Goal: Task Accomplishment & Management: Manage account settings

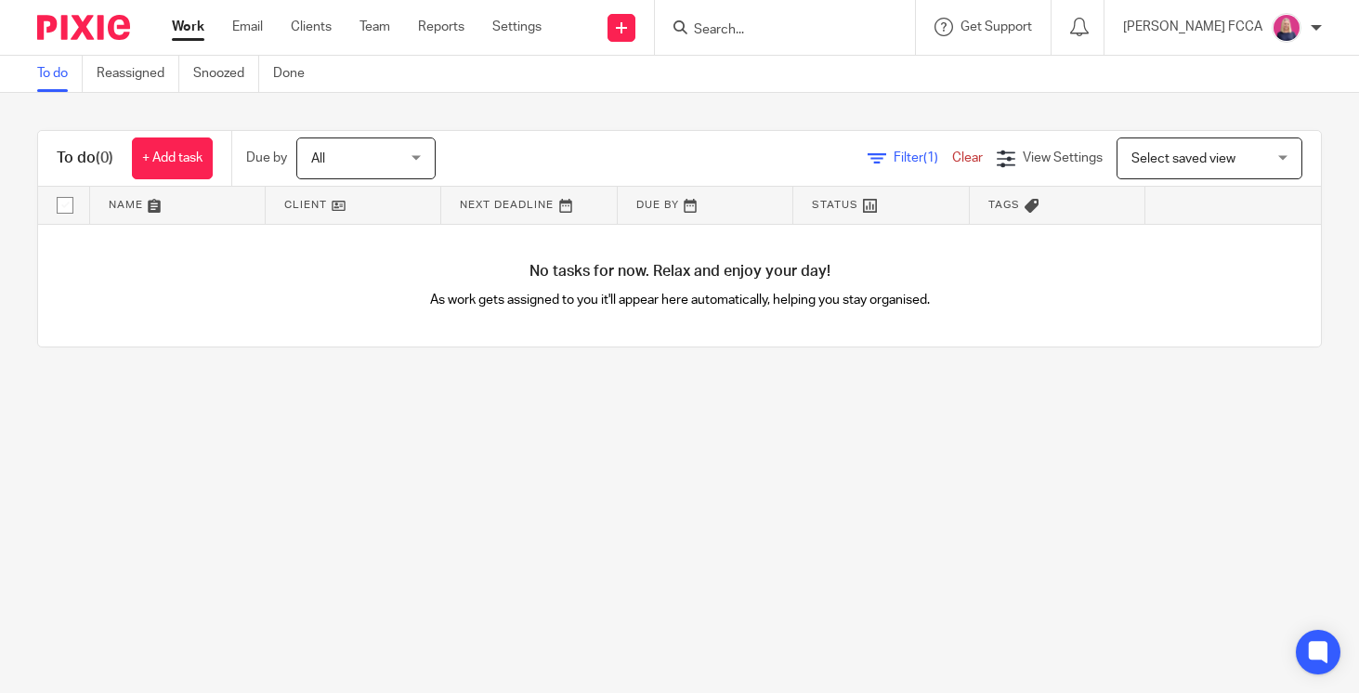
click at [746, 31] on input "Search" at bounding box center [775, 30] width 167 height 17
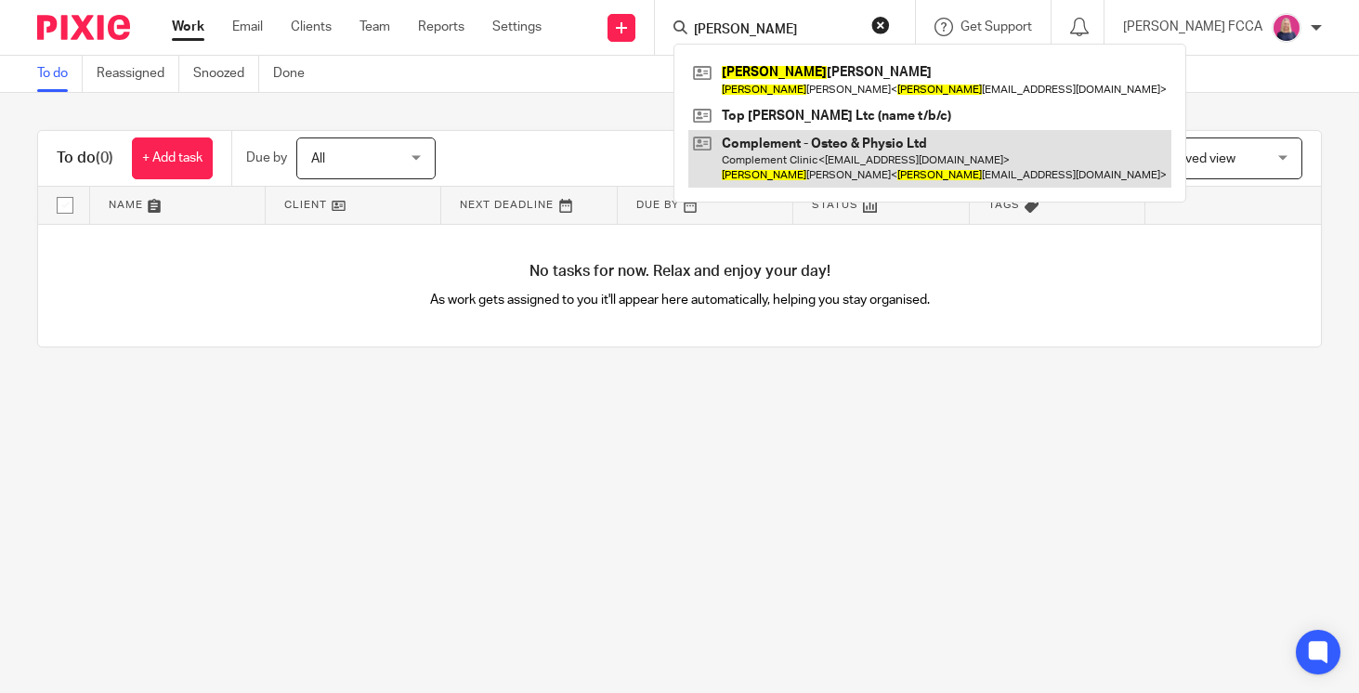
type input "tom"
click at [783, 159] on link at bounding box center [929, 159] width 483 height 58
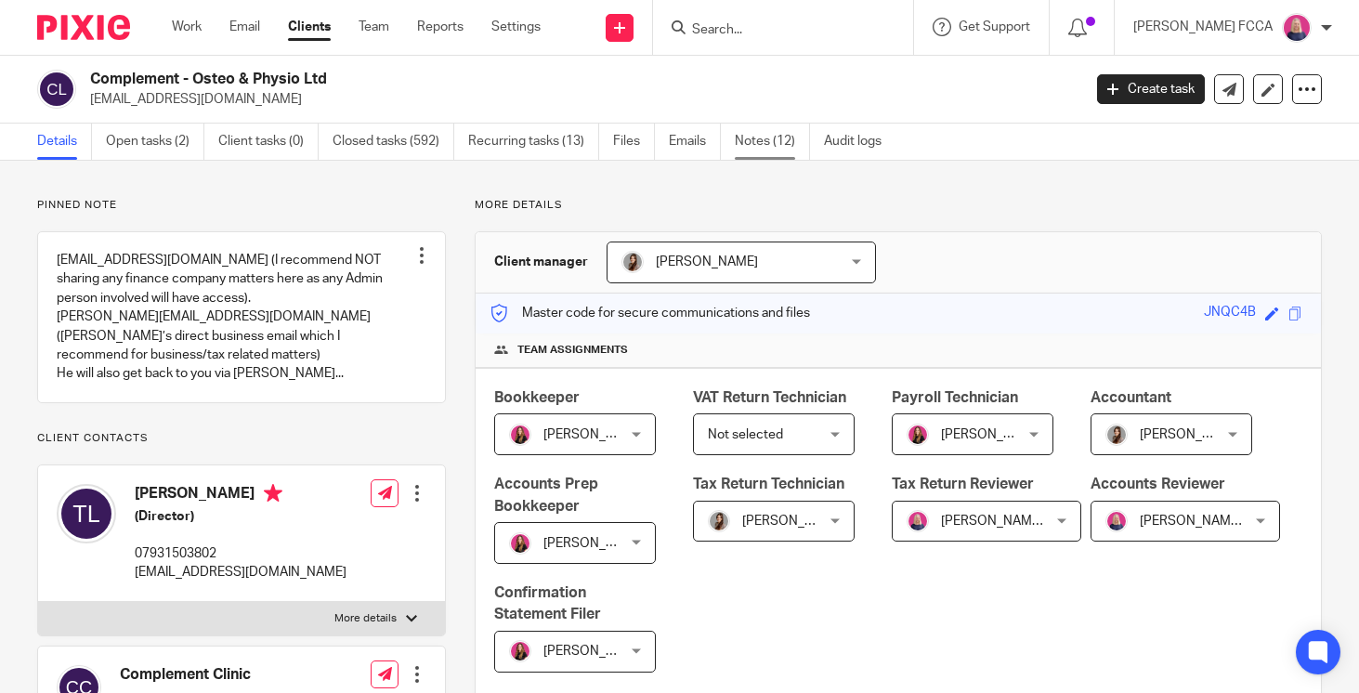
click at [753, 141] on link "Notes (12)" at bounding box center [772, 142] width 75 height 36
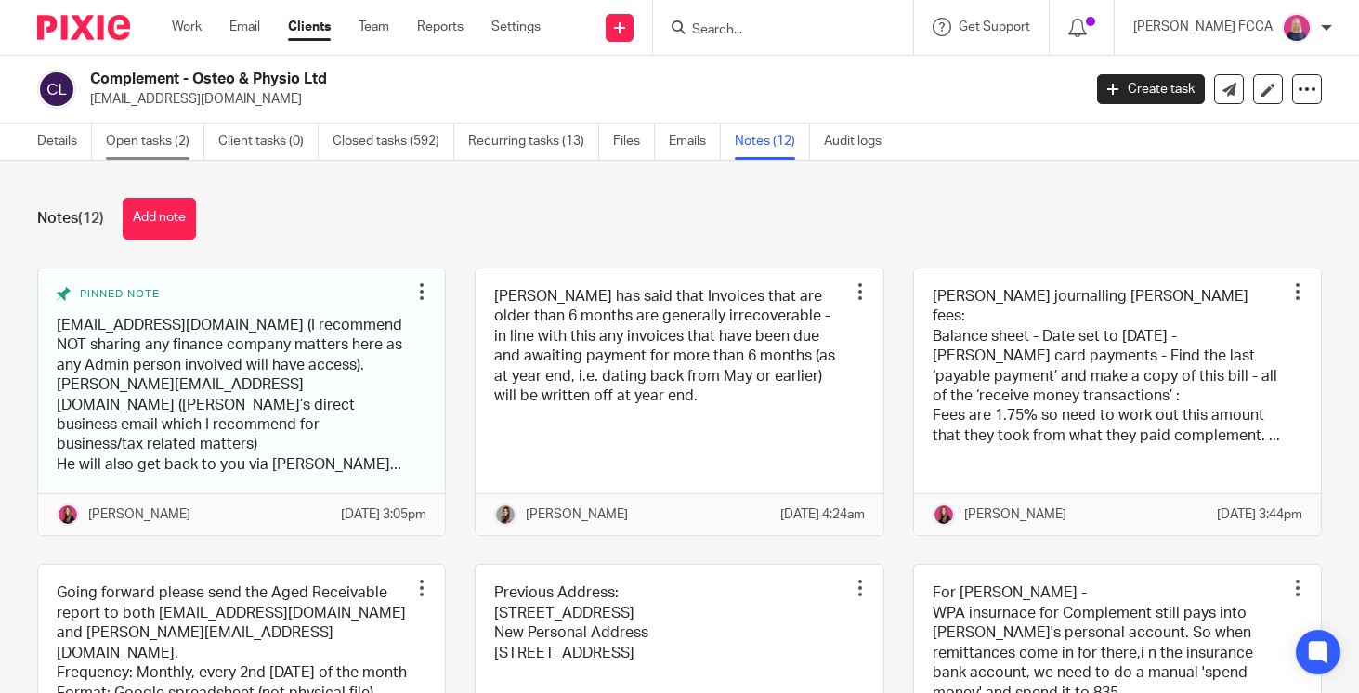
click at [138, 141] on link "Open tasks (2)" at bounding box center [155, 142] width 98 height 36
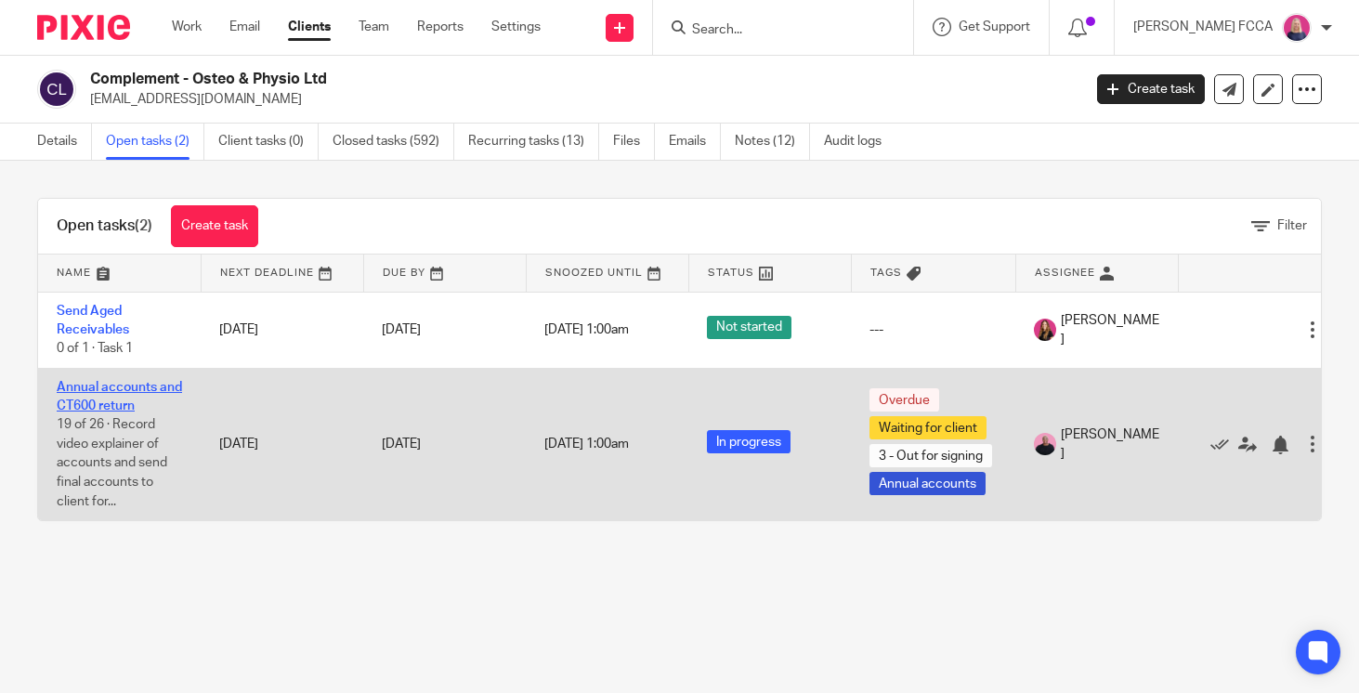
click at [95, 390] on link "Annual accounts and CT600 return" at bounding box center [119, 397] width 125 height 32
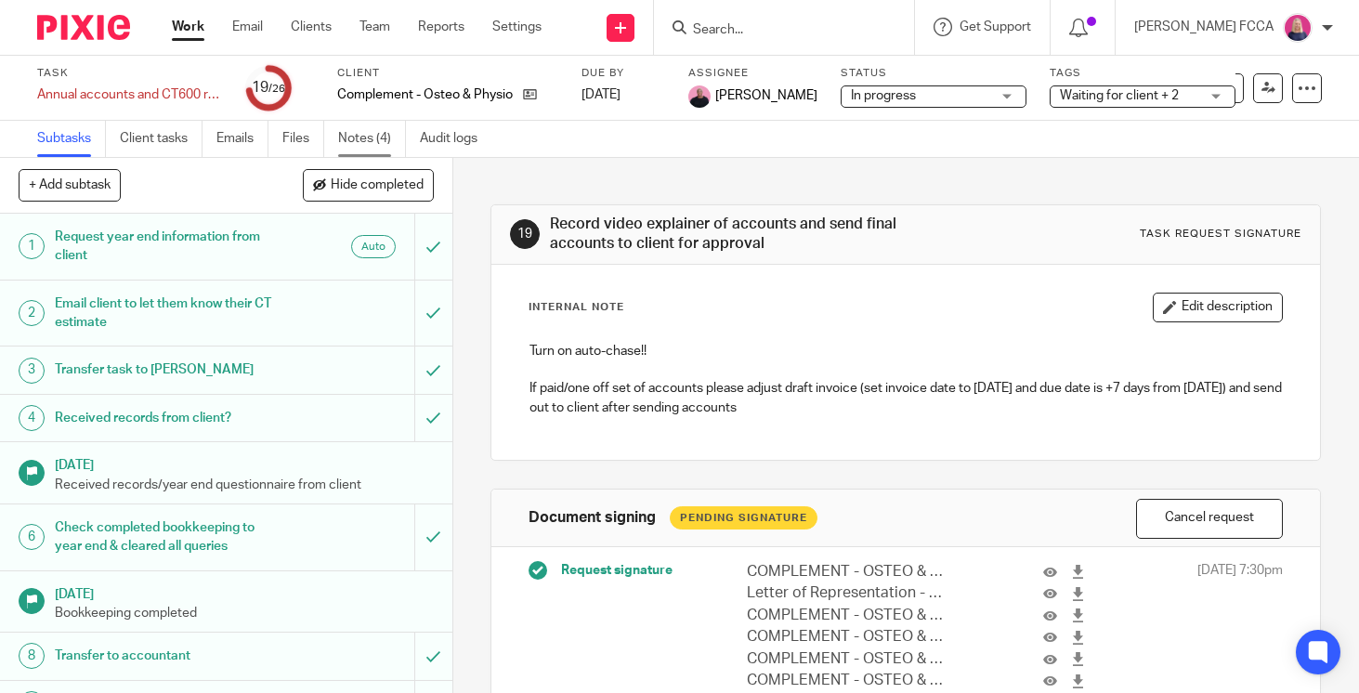
click at [362, 138] on link "Notes (4)" at bounding box center [372, 139] width 68 height 36
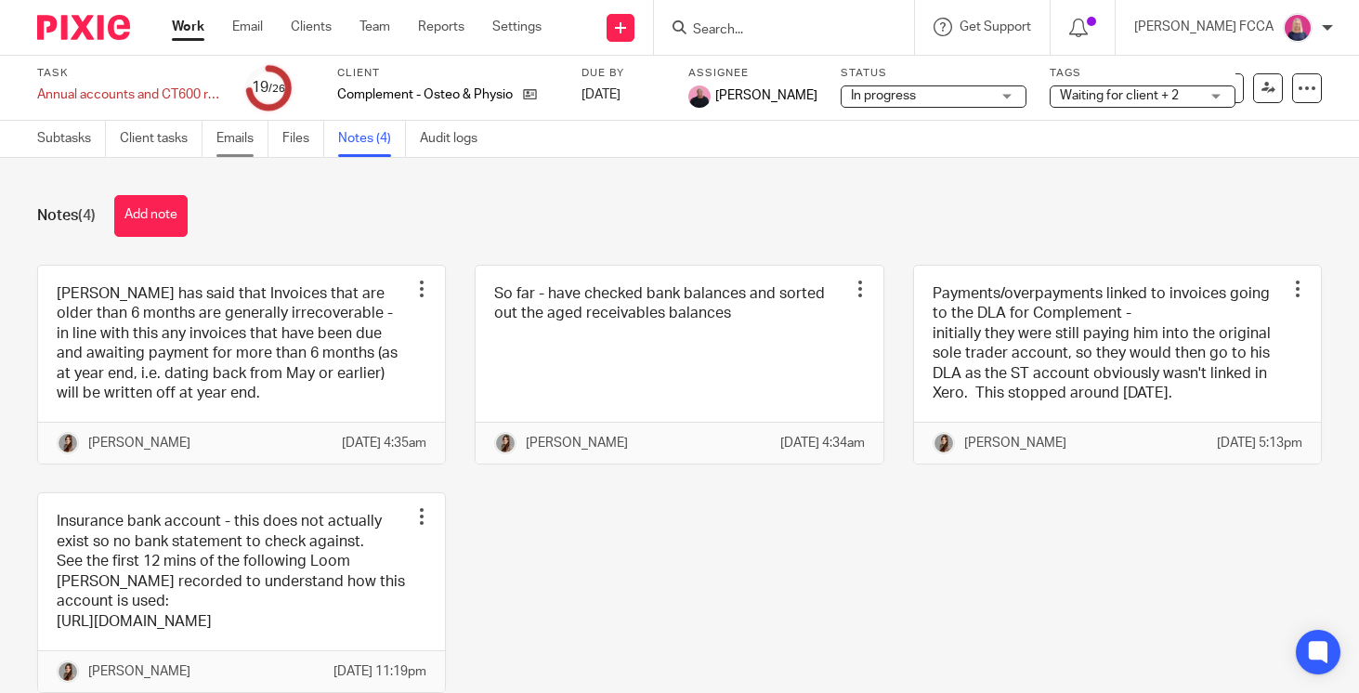
click at [233, 138] on link "Emails" at bounding box center [242, 139] width 52 height 36
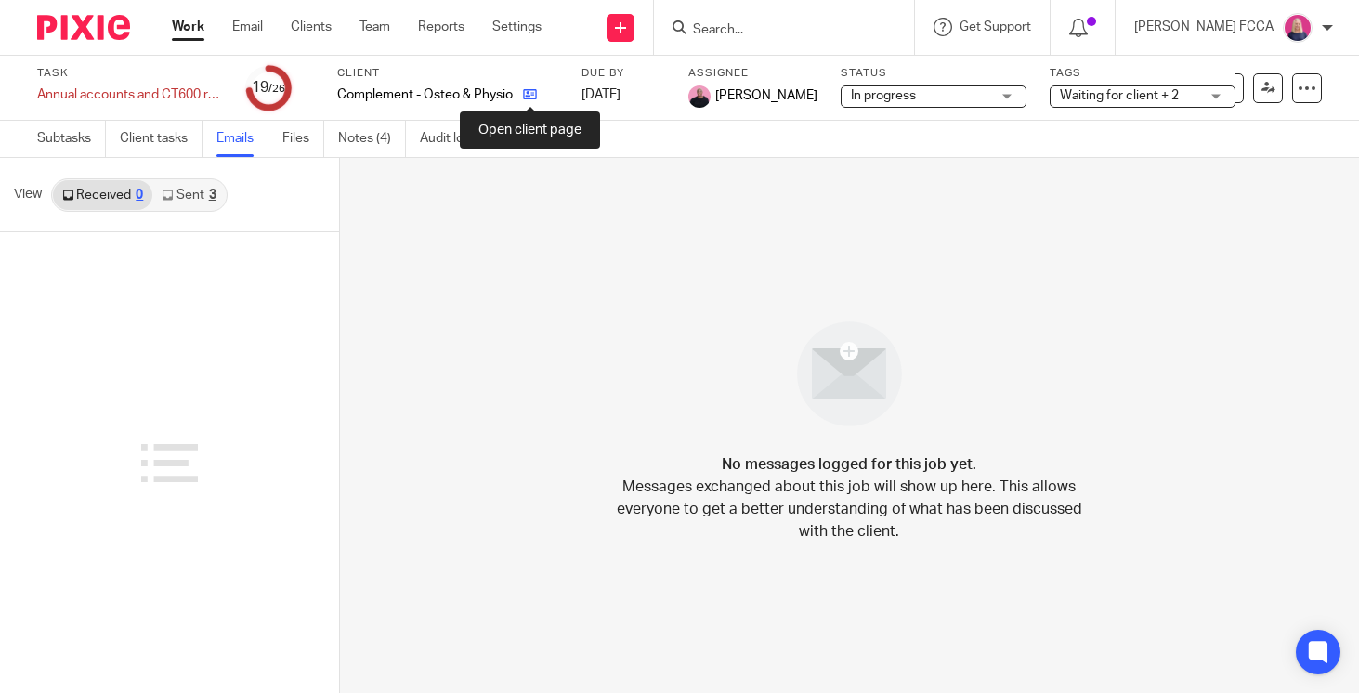
click at [528, 97] on icon at bounding box center [530, 94] width 14 height 14
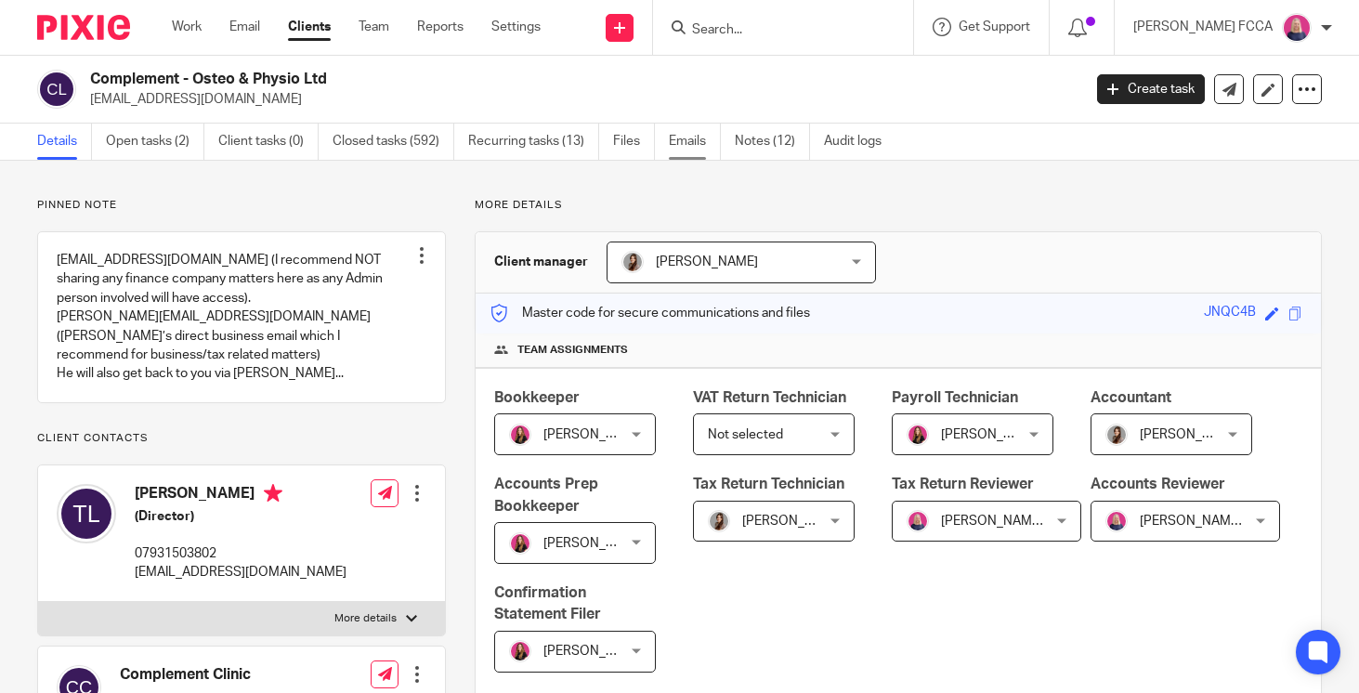
click at [694, 138] on link "Emails" at bounding box center [695, 142] width 52 height 36
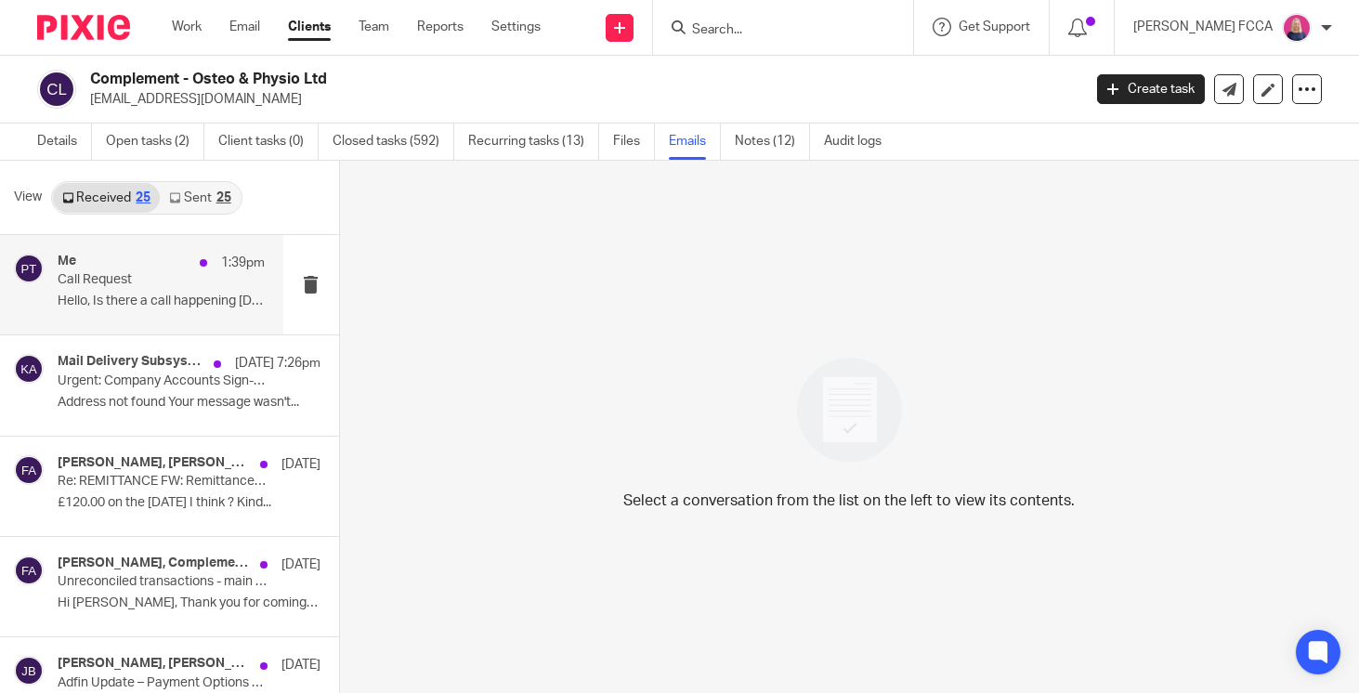
click at [216, 295] on p "Hello, Is there a call happening today? I..." at bounding box center [161, 302] width 207 height 16
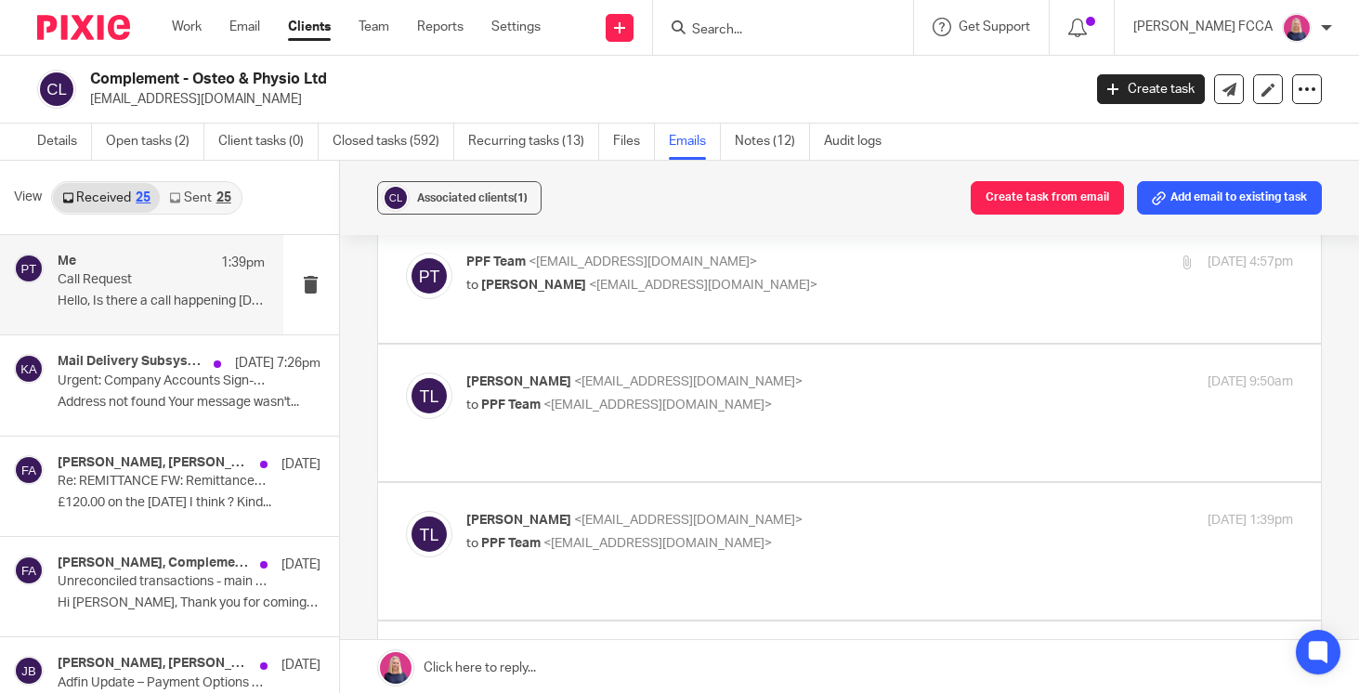
scroll to position [440, 0]
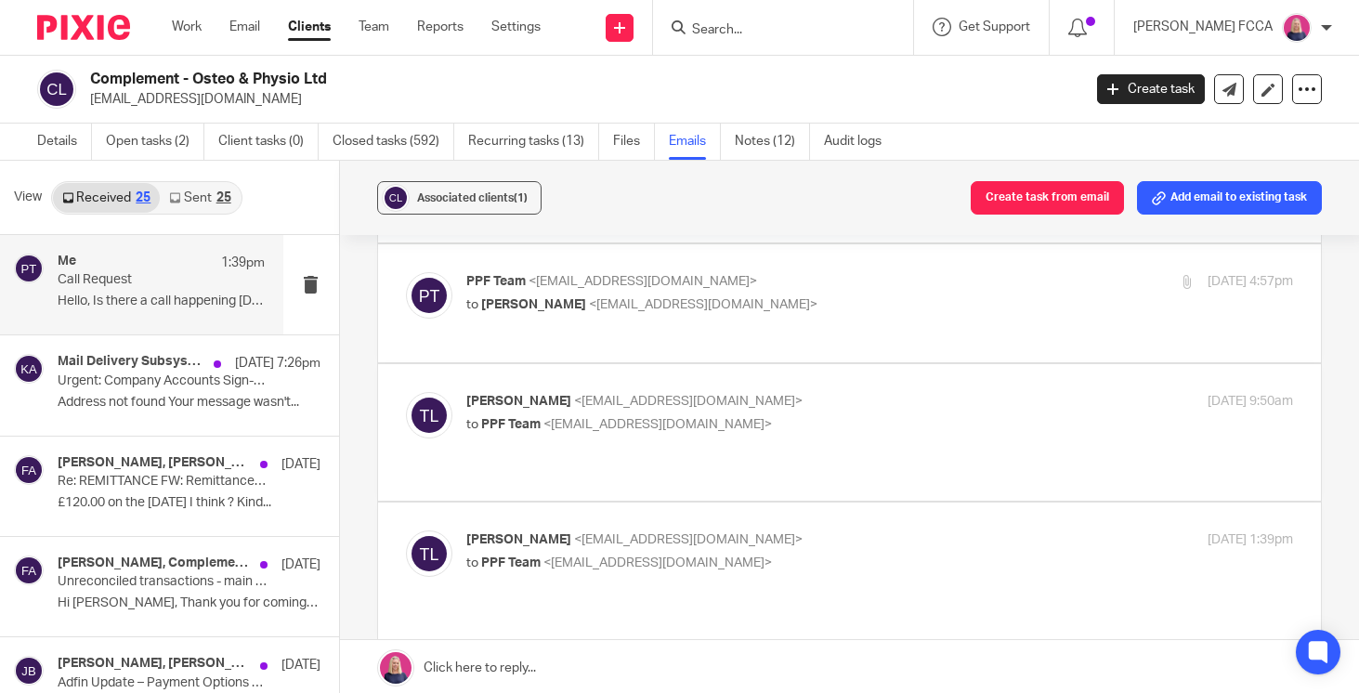
click at [825, 531] on p "Tommaso Luccarini <tommasoluccarini@gmail.com>" at bounding box center [741, 541] width 551 height 20
checkbox input "true"
click at [846, 415] on p "to PPF Team <hello@pinkpigfinancials.co.uk>" at bounding box center [741, 425] width 551 height 20
checkbox input "true"
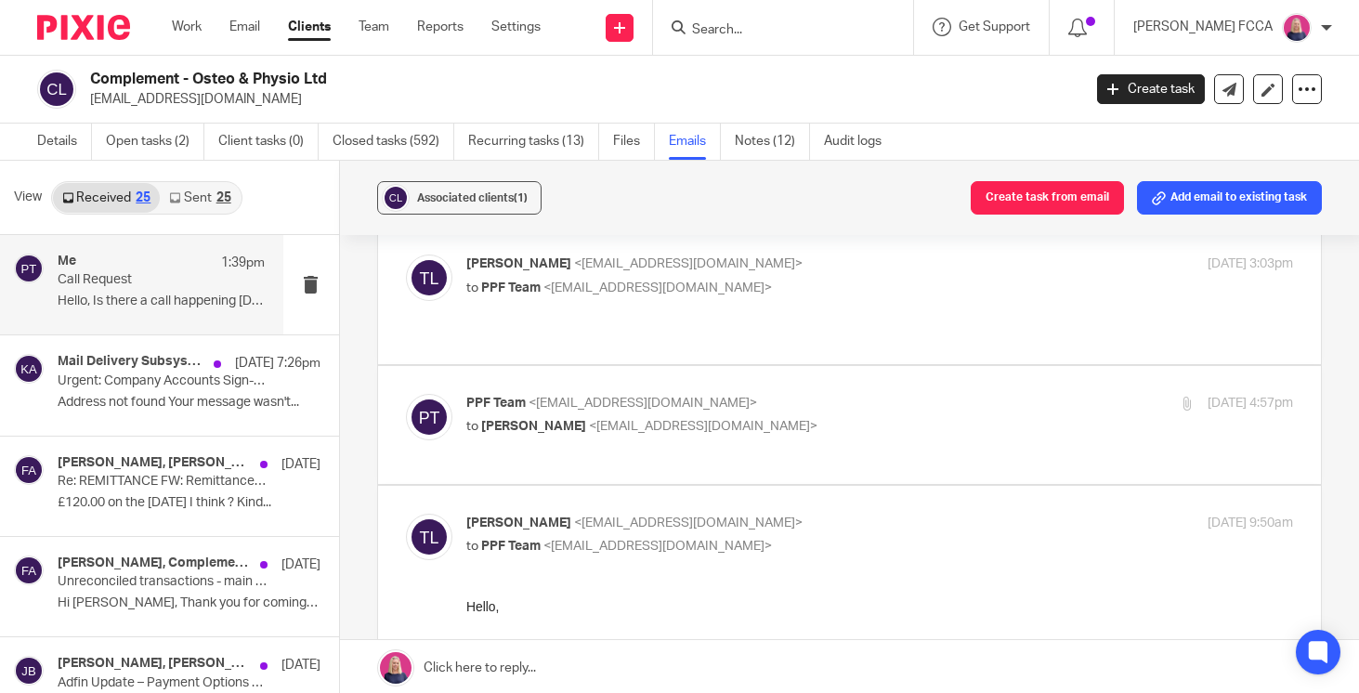
scroll to position [309, 0]
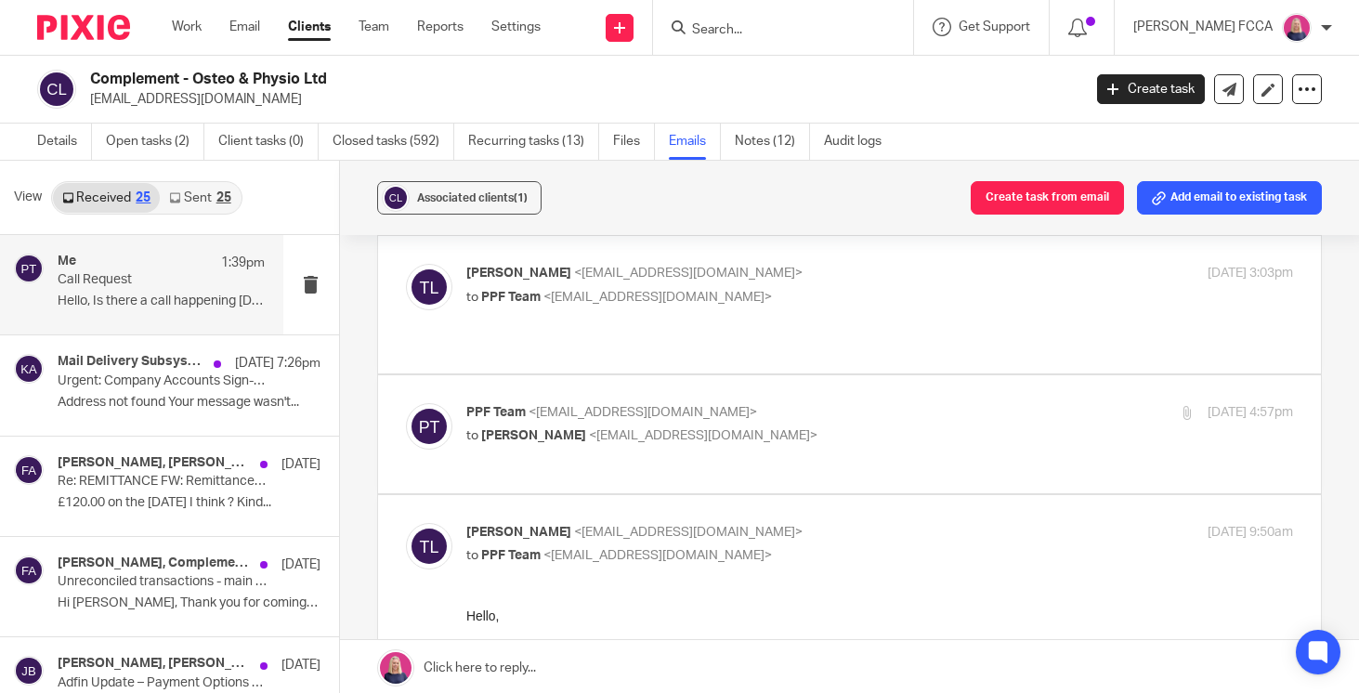
click at [872, 403] on p "PPF Team <hello@pinkpigfinancials.co.uk>" at bounding box center [741, 413] width 551 height 20
checkbox input "true"
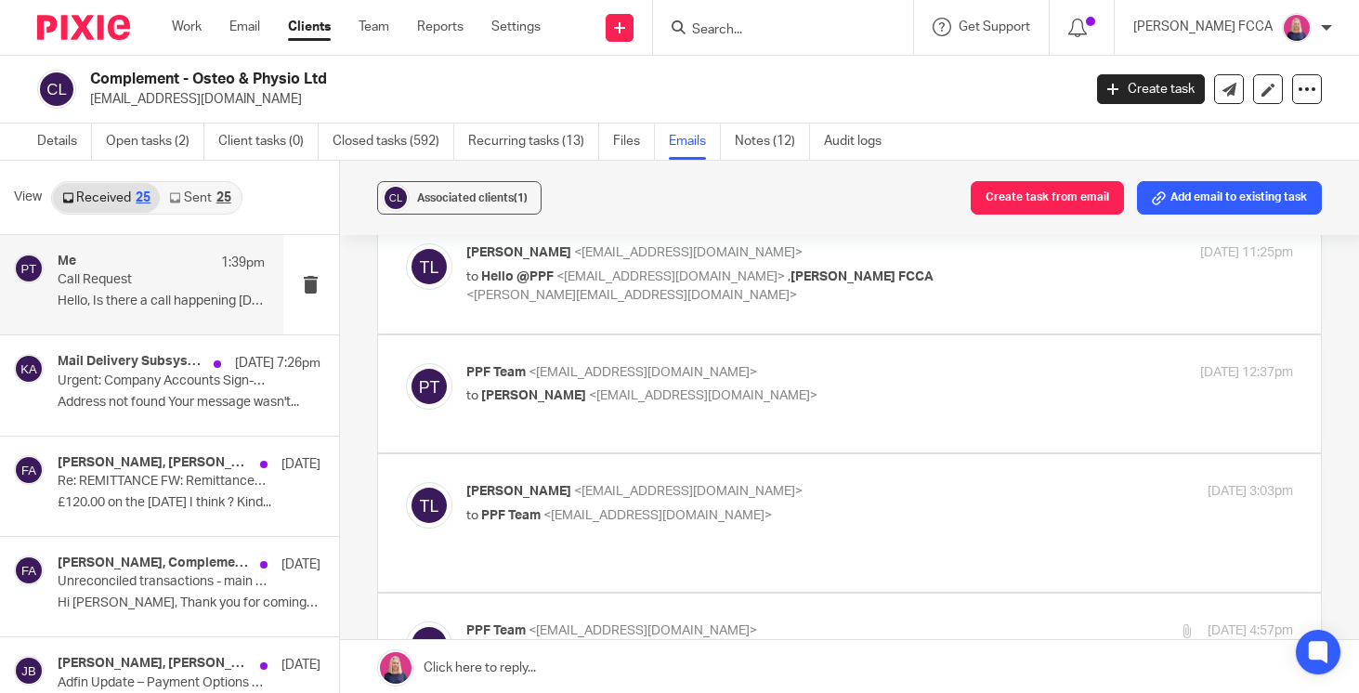
scroll to position [82, 0]
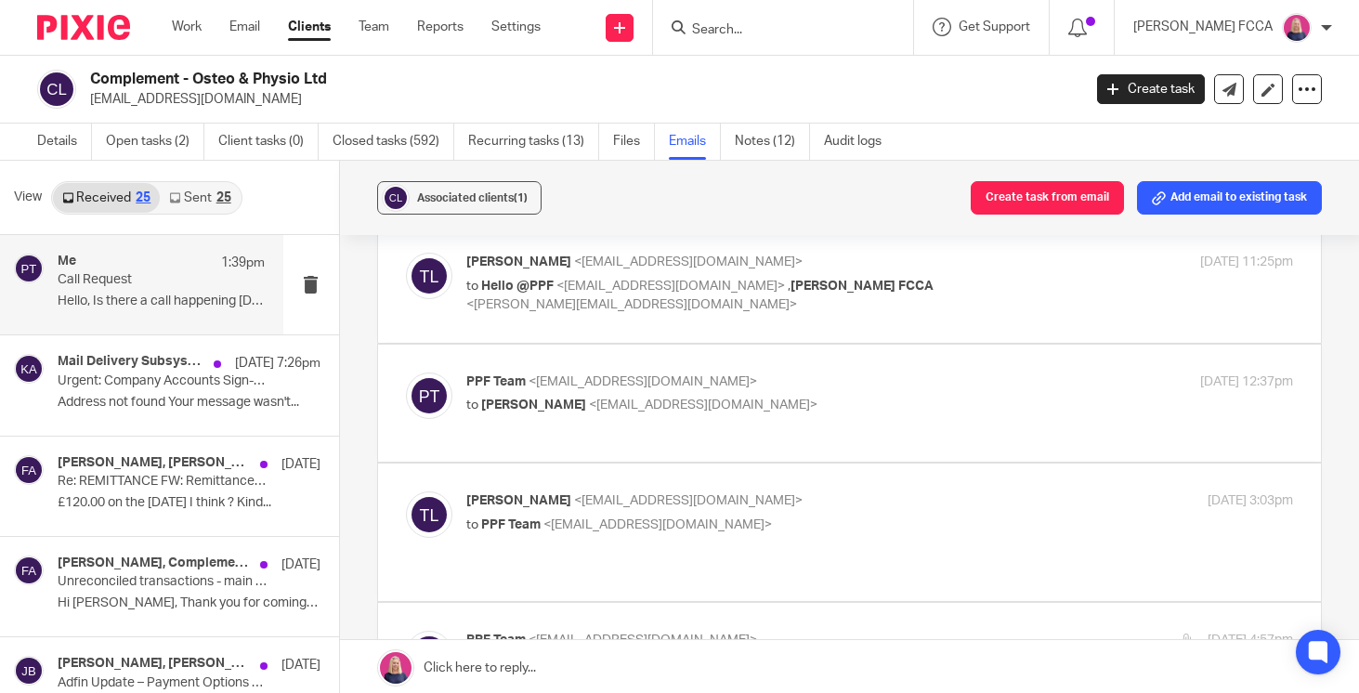
click at [872, 387] on p "PPF Team <hello@pinkpigfinancials.co.uk>" at bounding box center [741, 383] width 551 height 20
checkbox input "true"
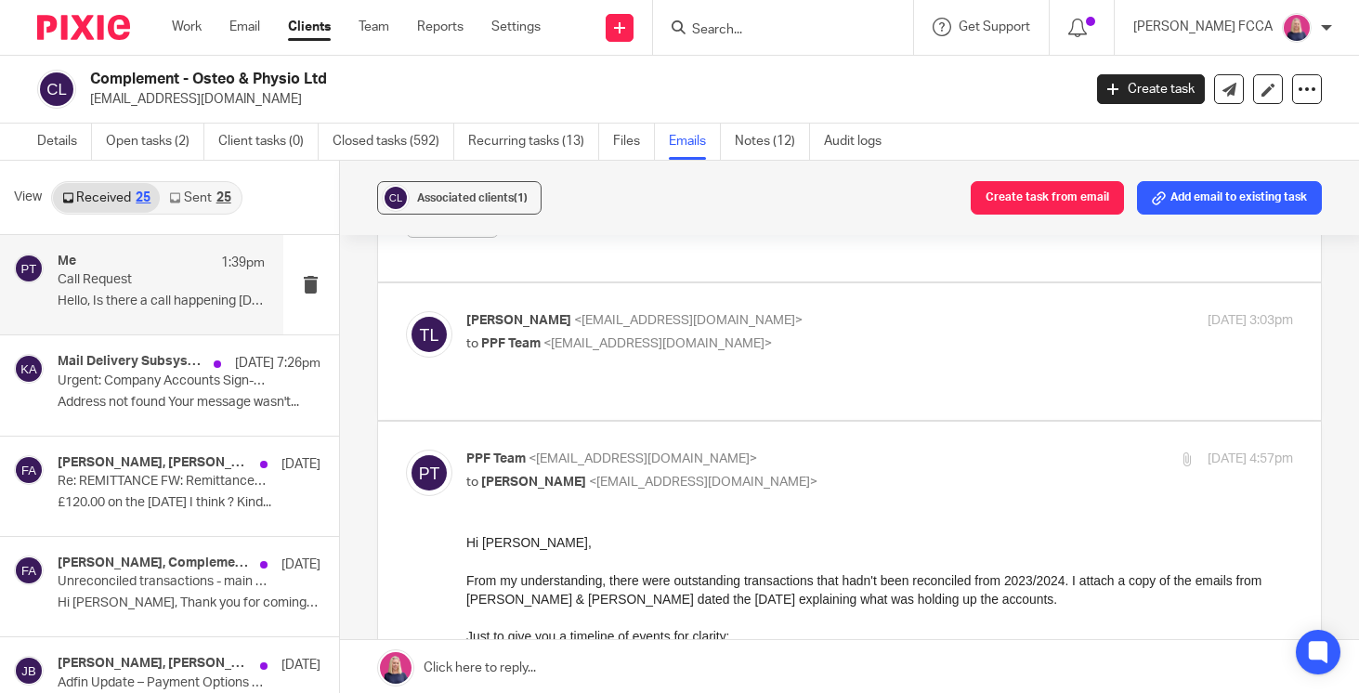
scroll to position [1011, 0]
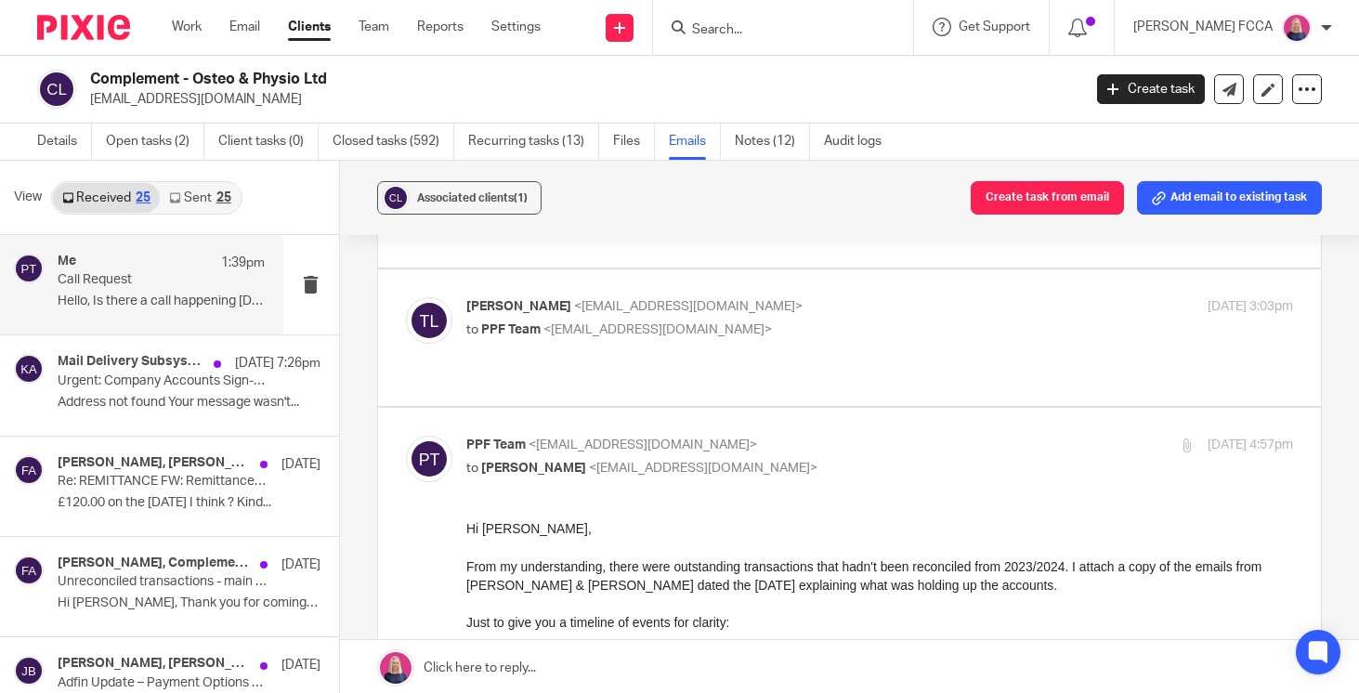
click at [837, 323] on p "to PPF Team <hello@pinkpigfinancials.co.uk>" at bounding box center [741, 331] width 551 height 20
checkbox input "true"
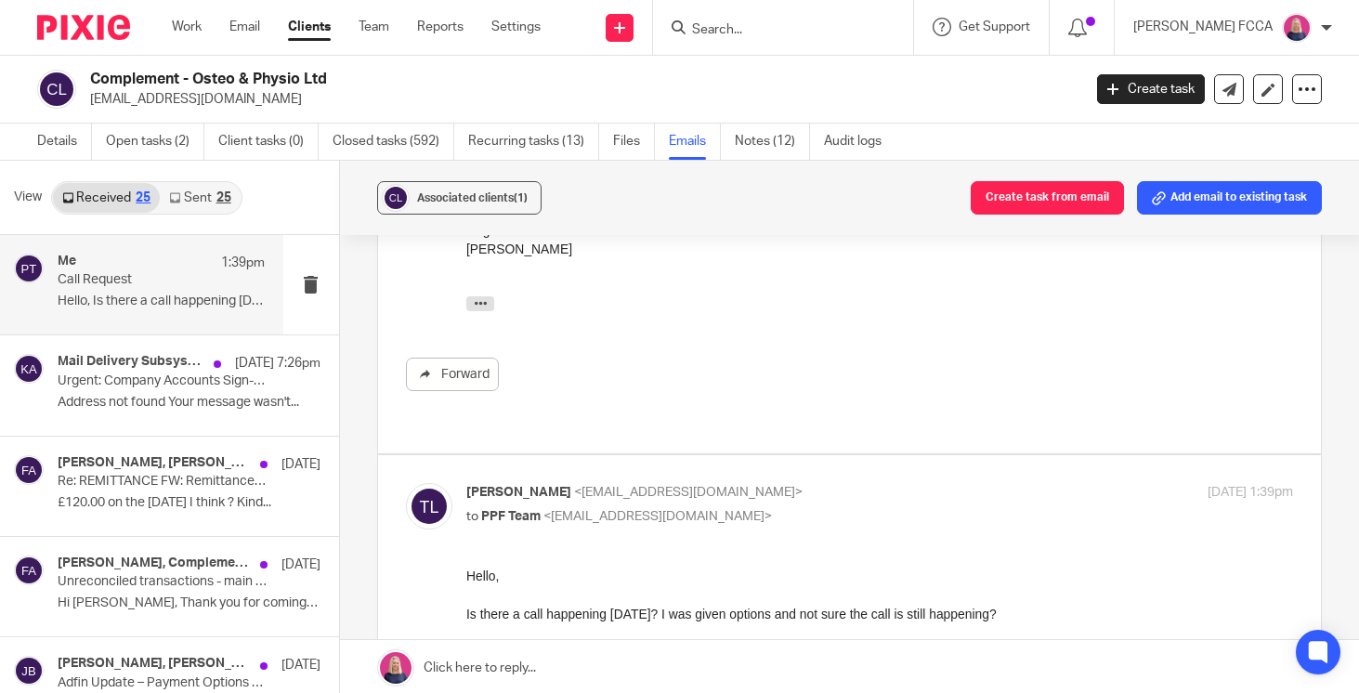
scroll to position [3008, 0]
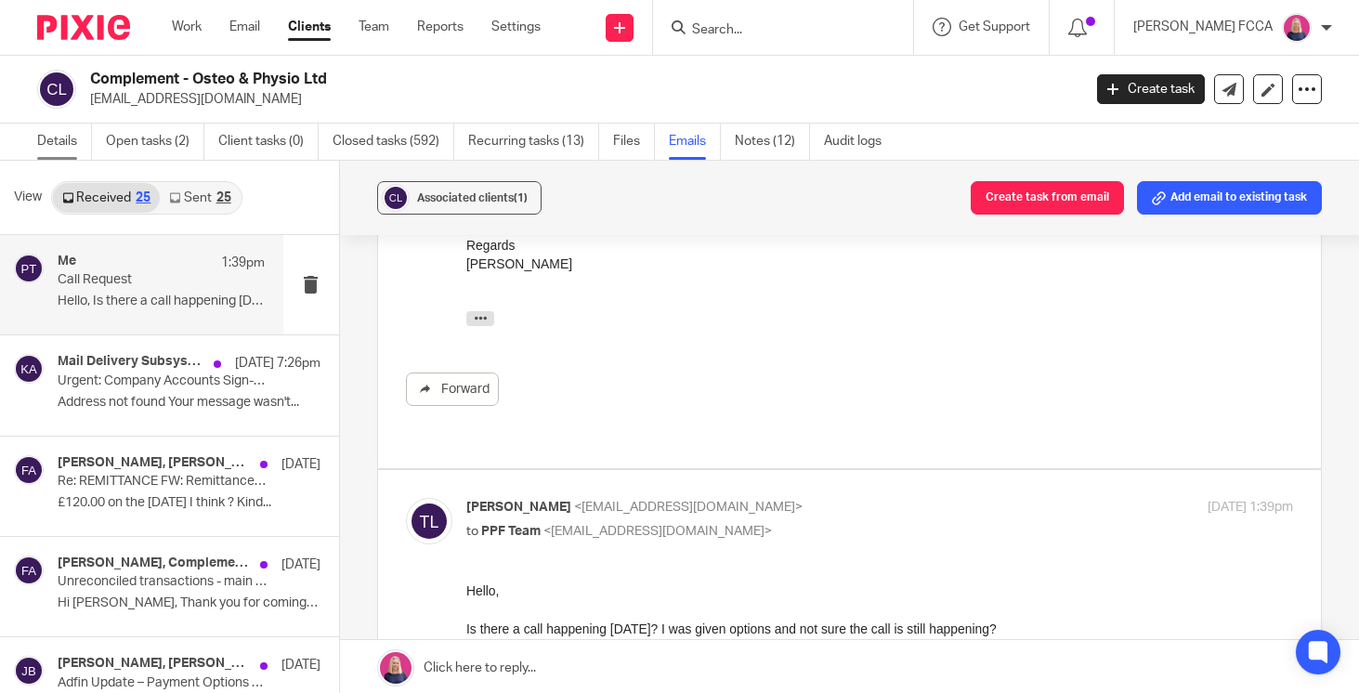
click at [48, 143] on link "Details" at bounding box center [64, 142] width 55 height 36
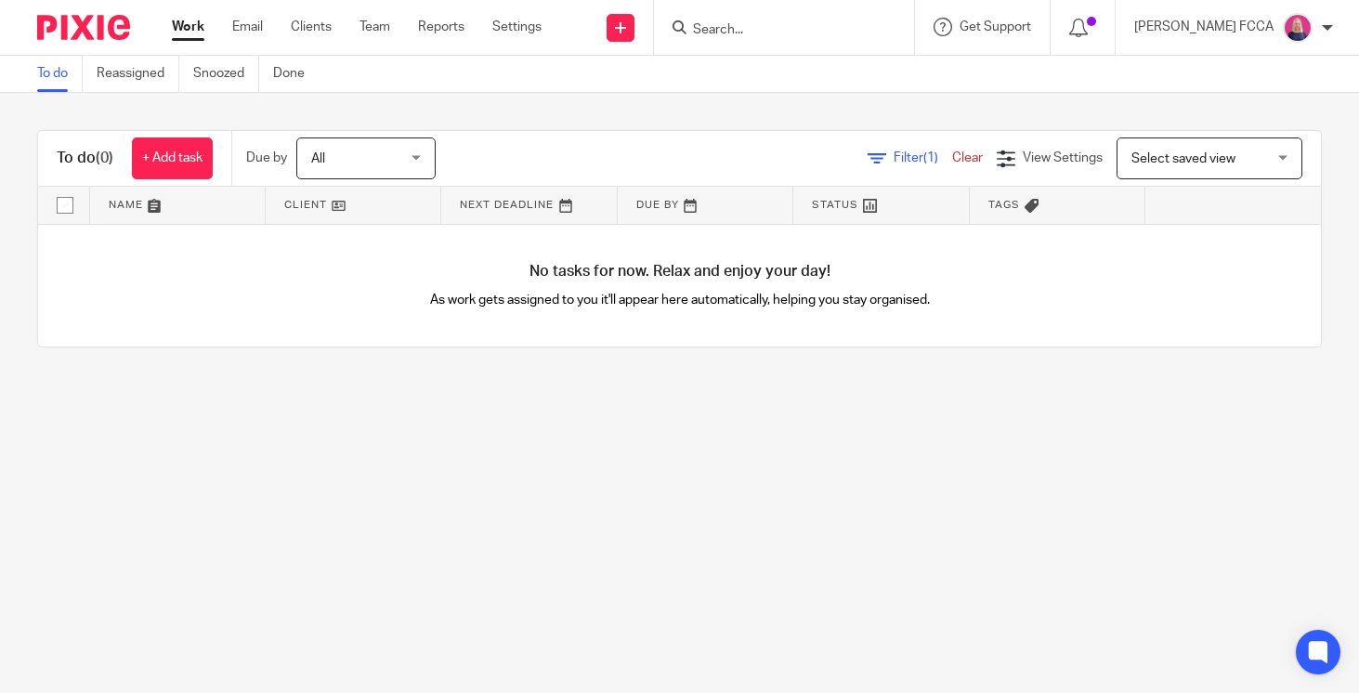
click at [809, 36] on input "Search" at bounding box center [774, 30] width 167 height 17
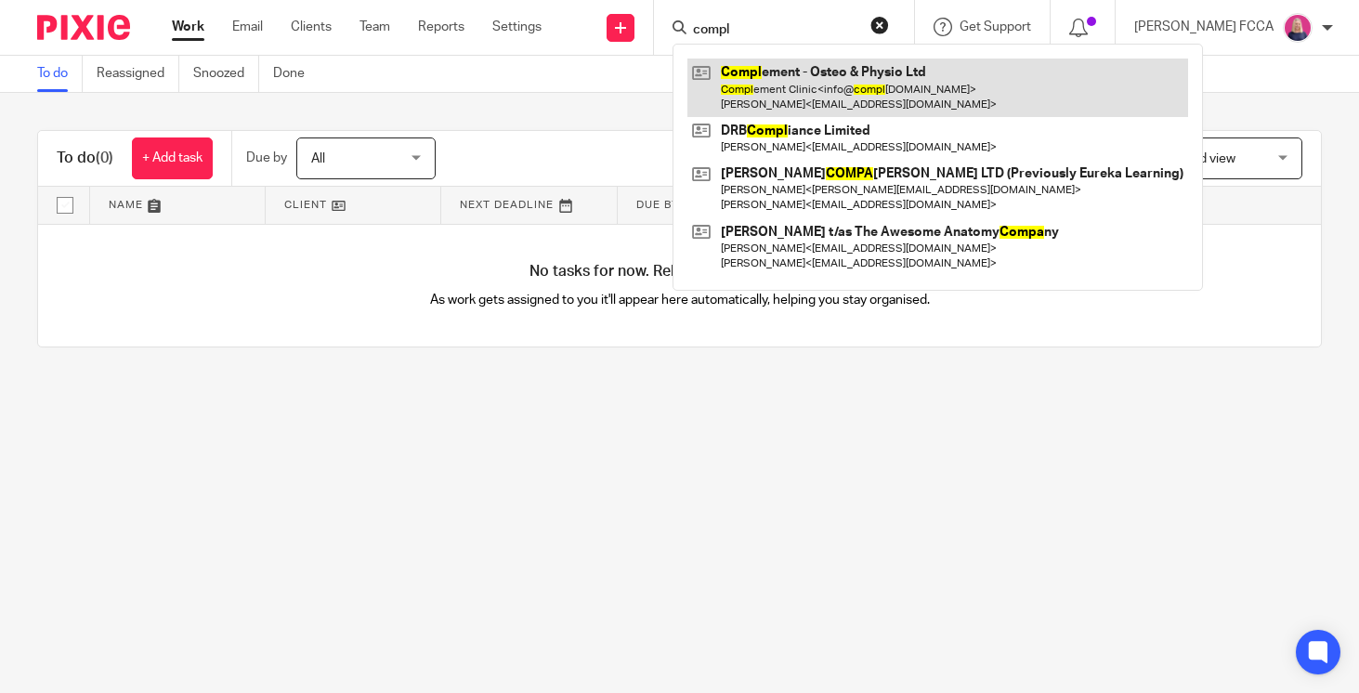
type input "compl"
click at [823, 89] on link at bounding box center [938, 88] width 501 height 58
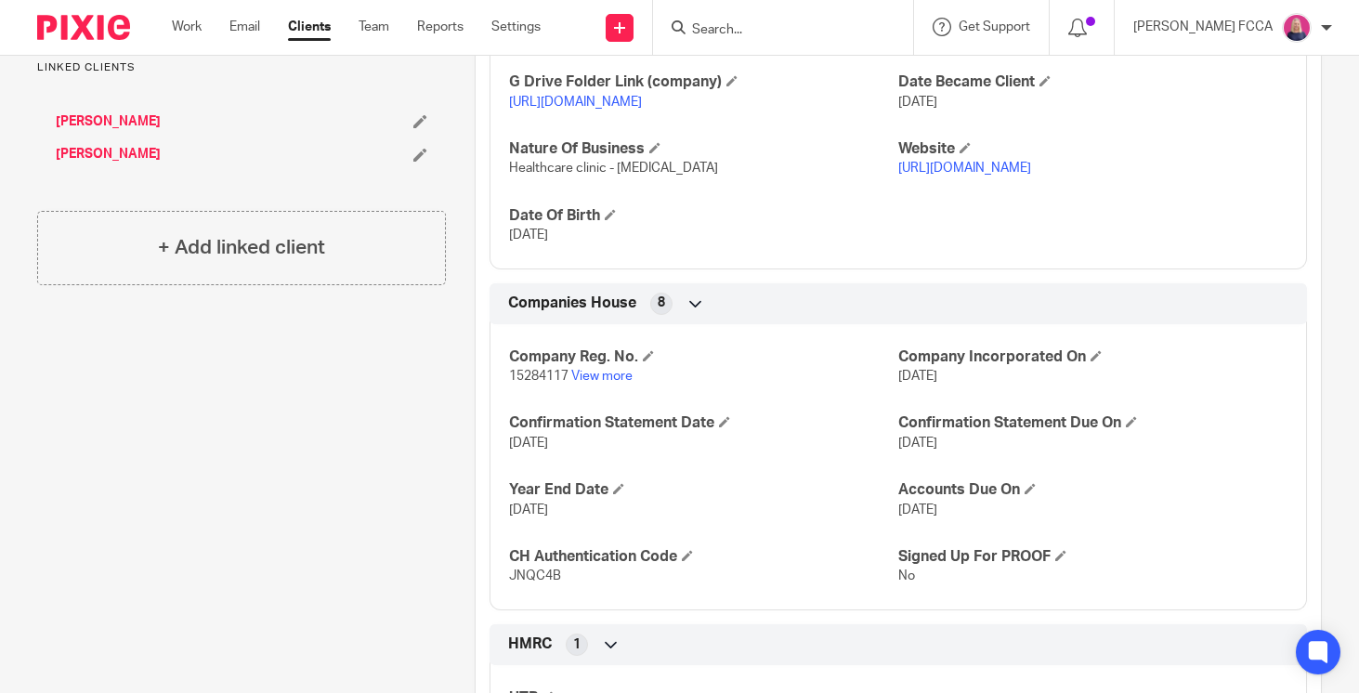
scroll to position [925, 0]
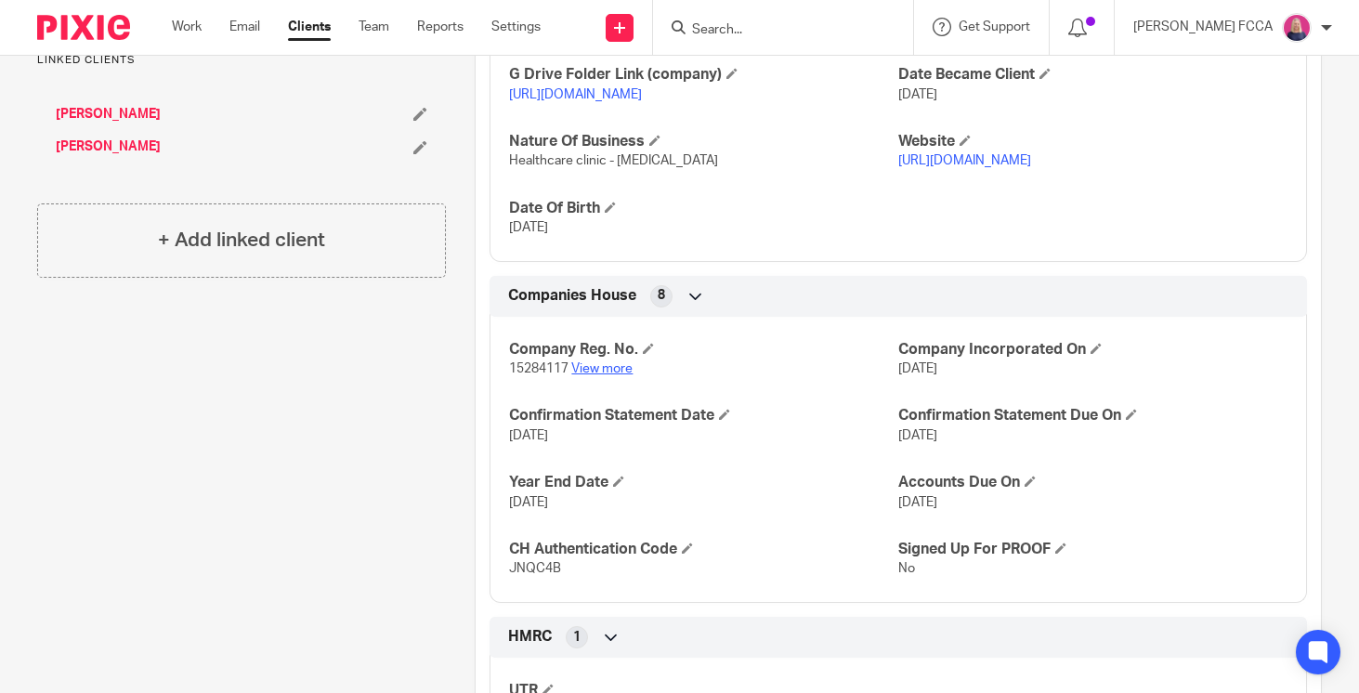
click at [591, 375] on link "View more" at bounding box center [601, 368] width 61 height 13
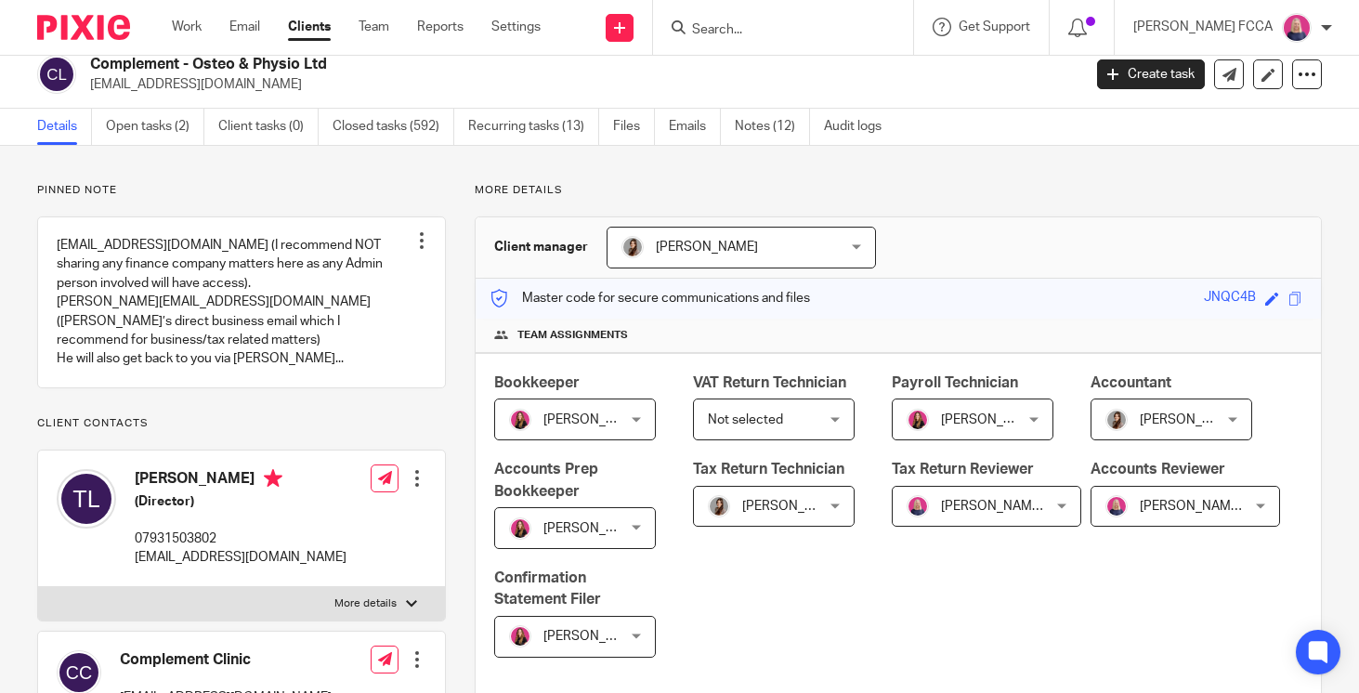
scroll to position [0, 0]
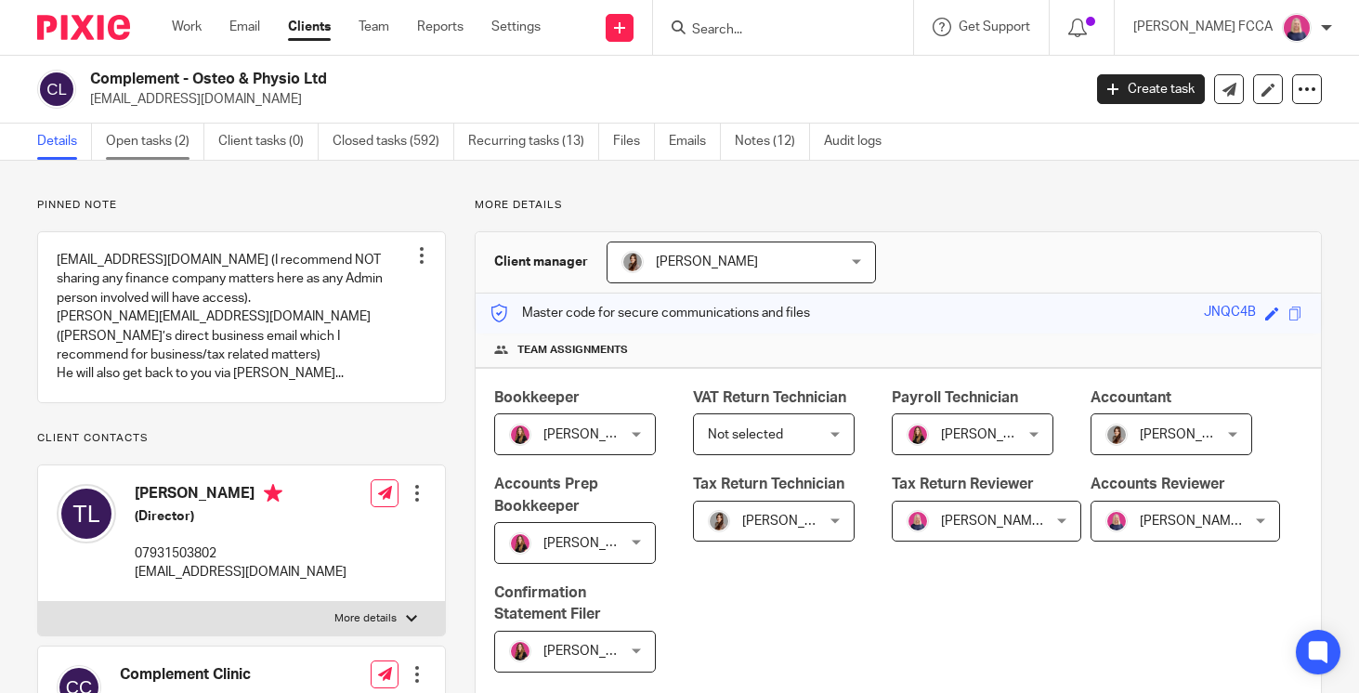
click at [139, 143] on link "Open tasks (2)" at bounding box center [155, 142] width 98 height 36
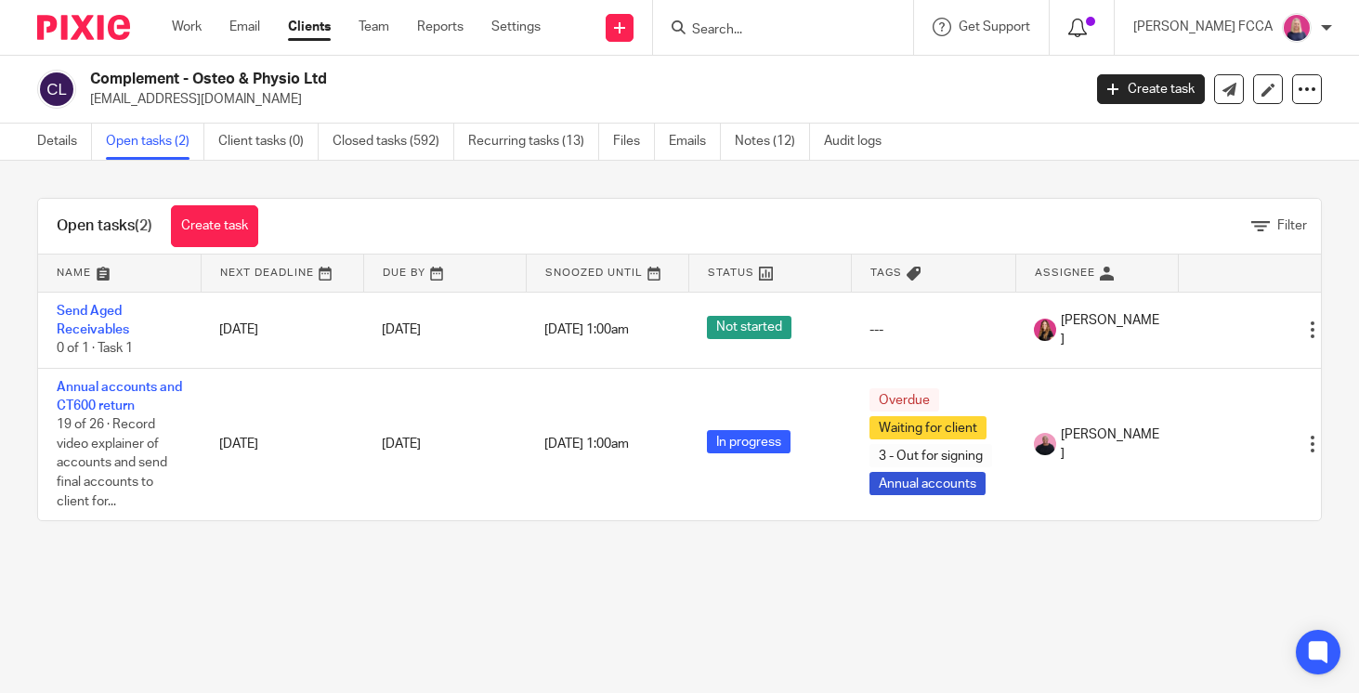
click at [1087, 26] on icon at bounding box center [1077, 28] width 19 height 19
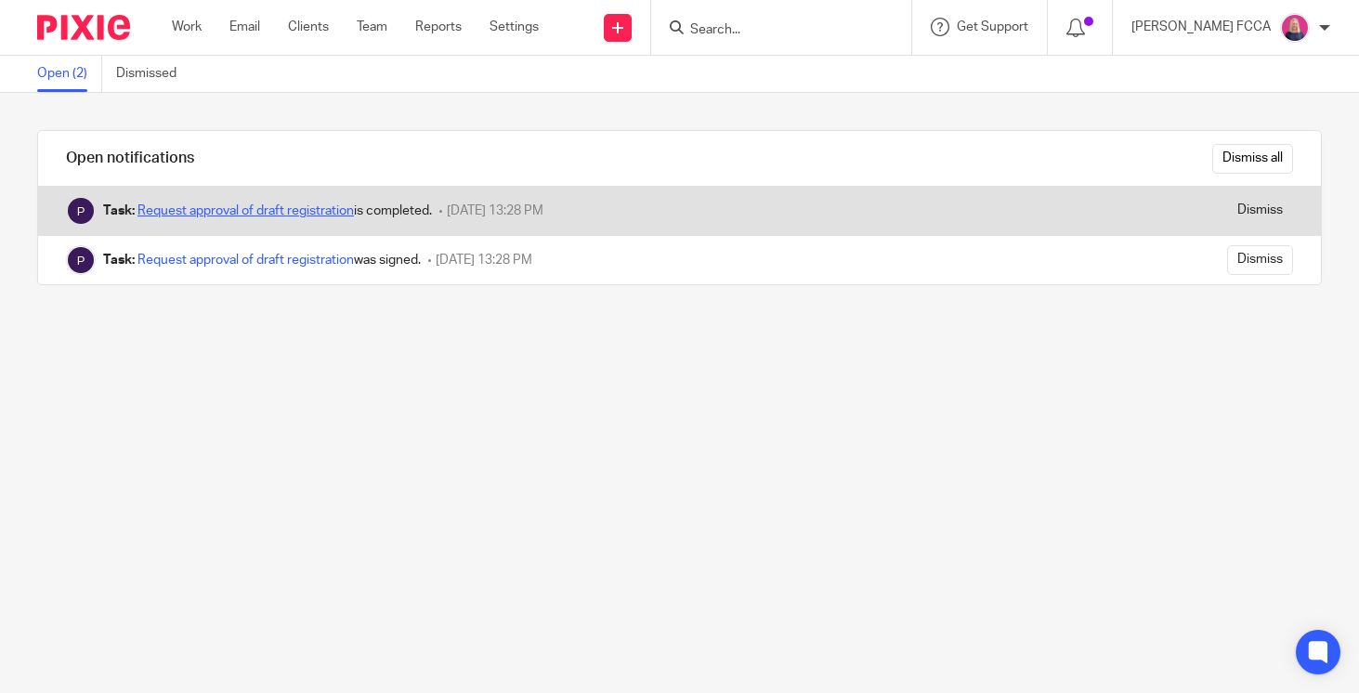
click at [287, 214] on link "Request approval of draft registration" at bounding box center [246, 210] width 216 height 13
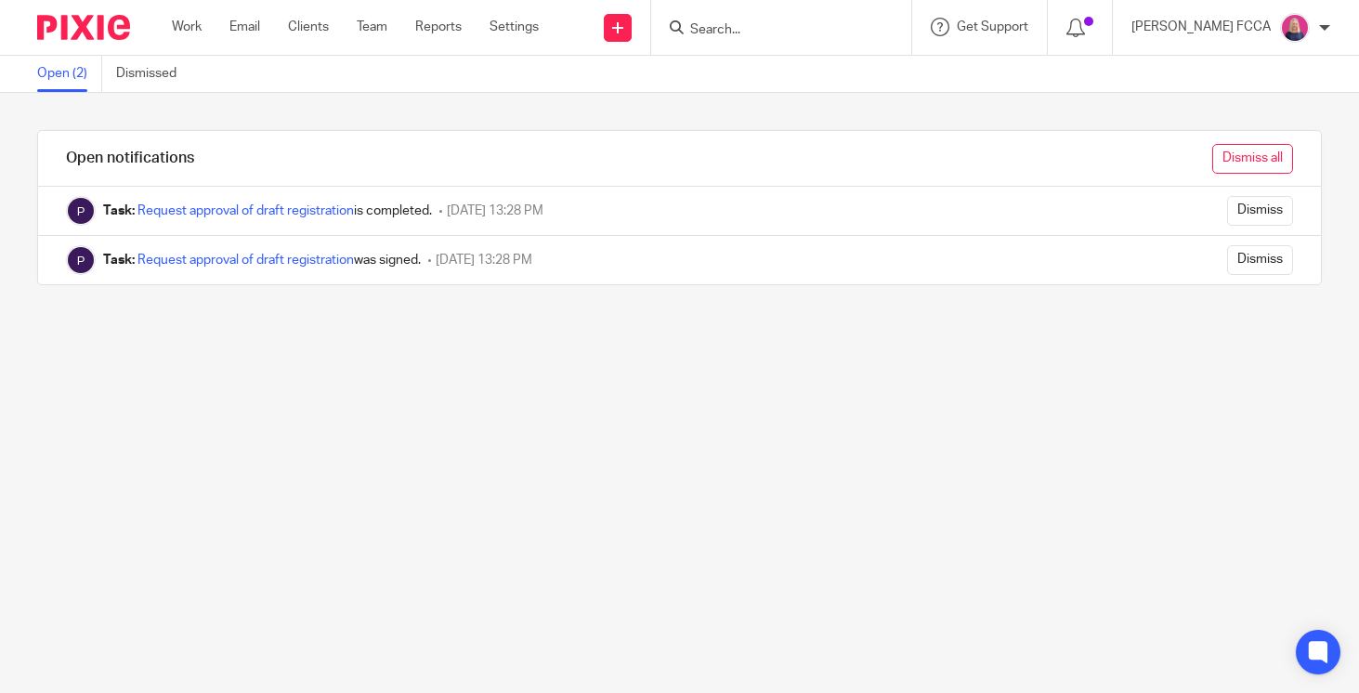
click at [1260, 162] on input "Dismiss all" at bounding box center [1252, 159] width 81 height 30
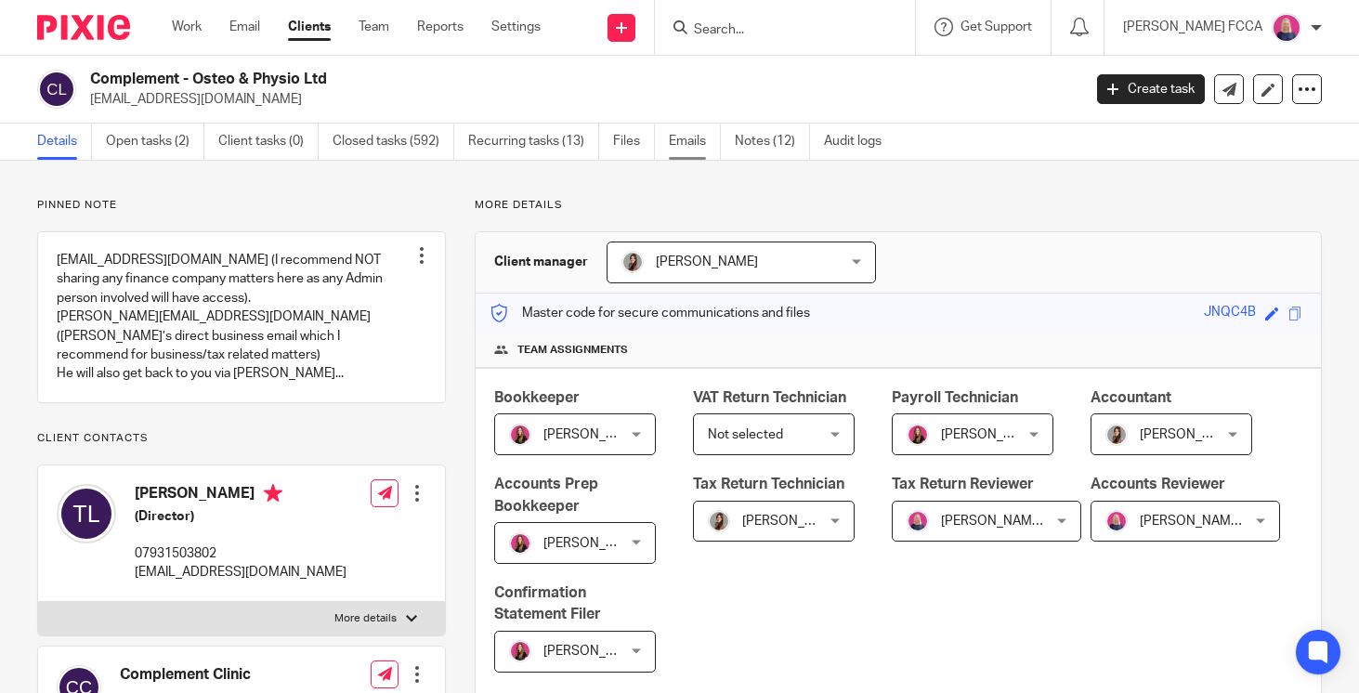
click at [688, 144] on link "Emails" at bounding box center [695, 142] width 52 height 36
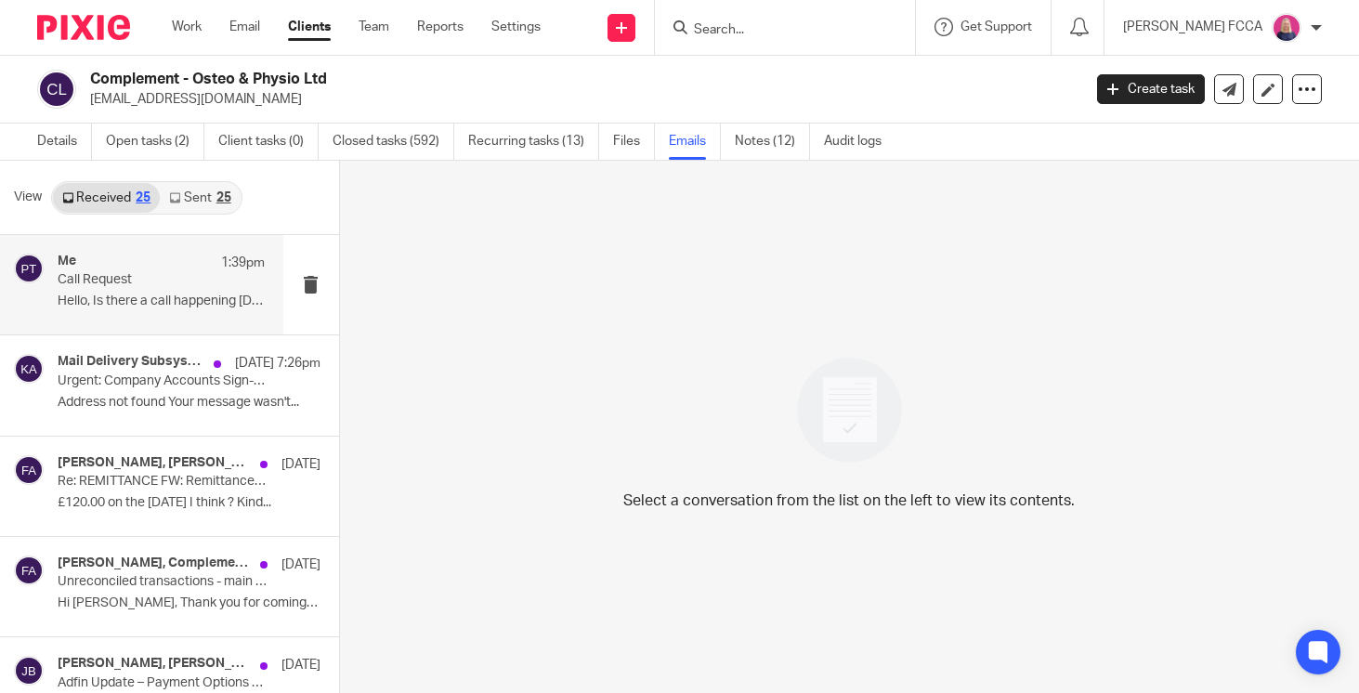
click at [126, 298] on p "Hello, Is there a call happening today? I..." at bounding box center [161, 302] width 207 height 16
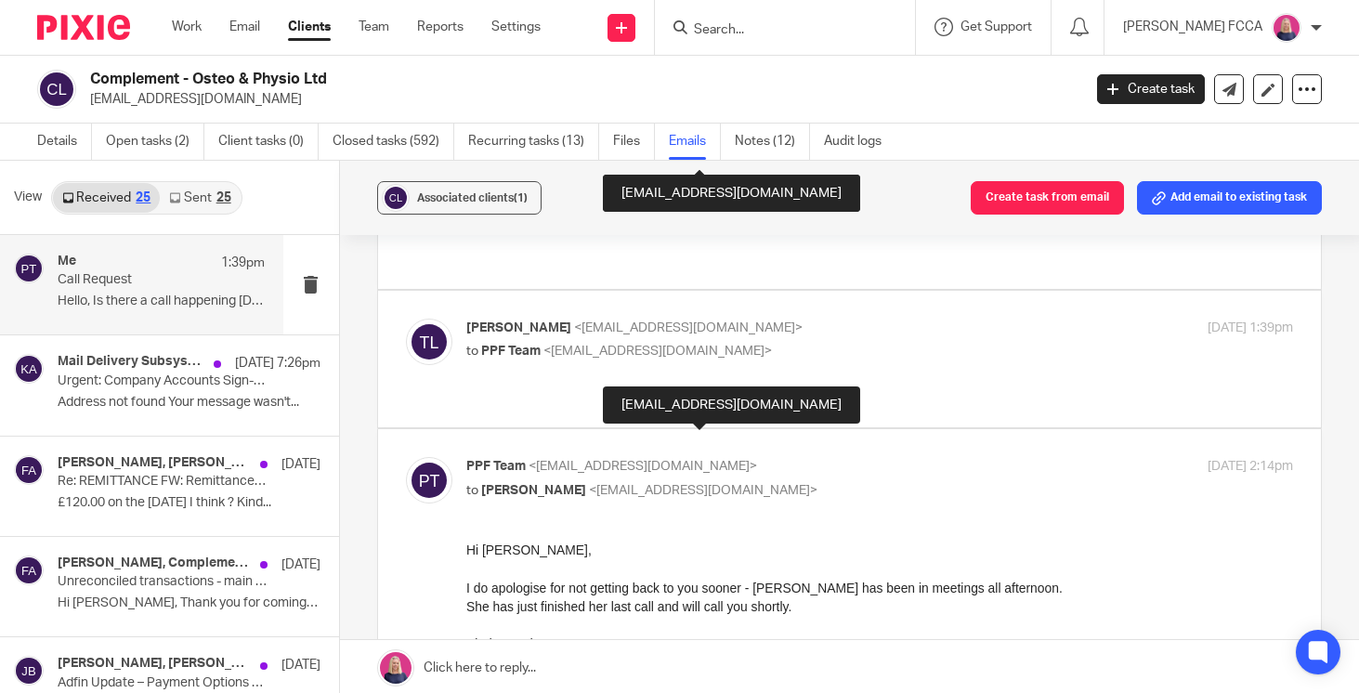
scroll to position [649, 0]
